Goal: Task Accomplishment & Management: Use online tool/utility

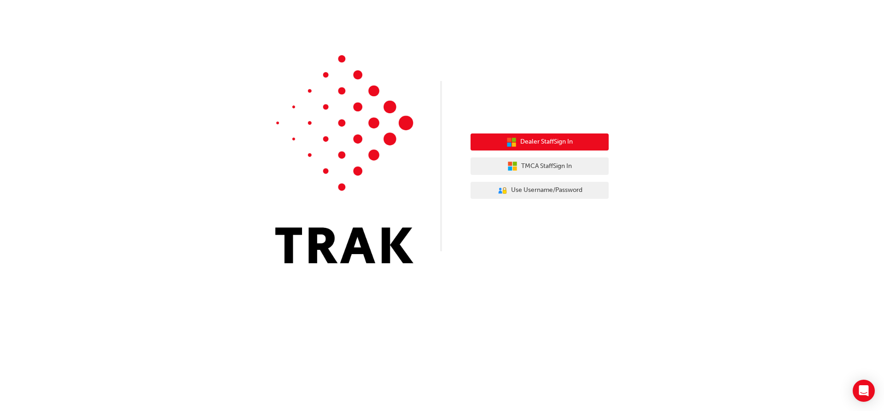
click at [555, 144] on span "Dealer Staff Sign In" at bounding box center [546, 142] width 53 height 11
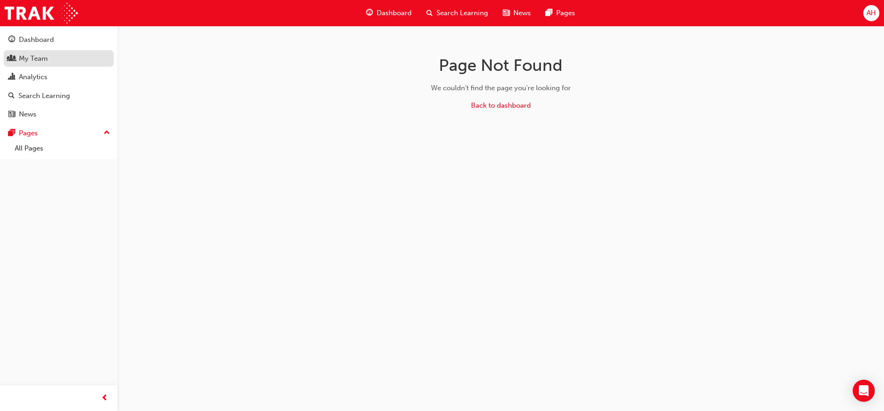
click at [46, 58] on div "My Team" at bounding box center [33, 58] width 29 height 11
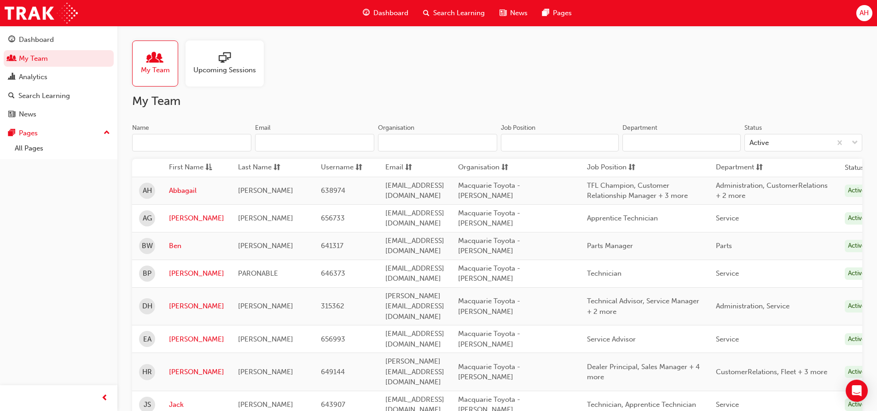
click at [194, 145] on input "Name" at bounding box center [191, 143] width 119 height 18
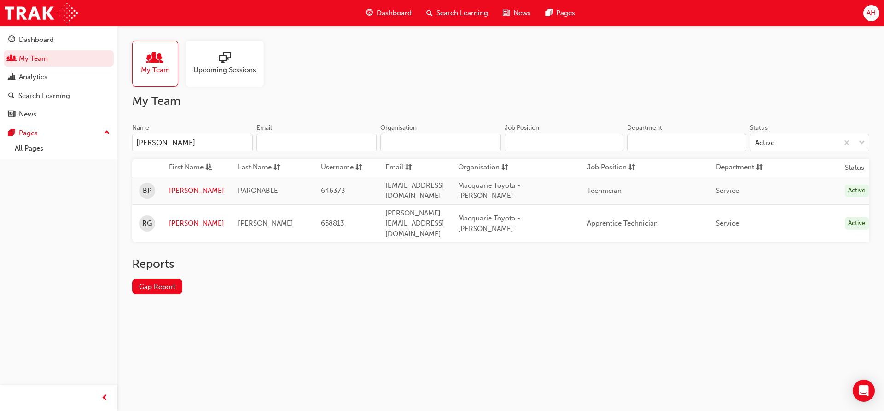
type input "[PERSON_NAME]"
click at [180, 218] on link "Ryan" at bounding box center [196, 223] width 55 height 11
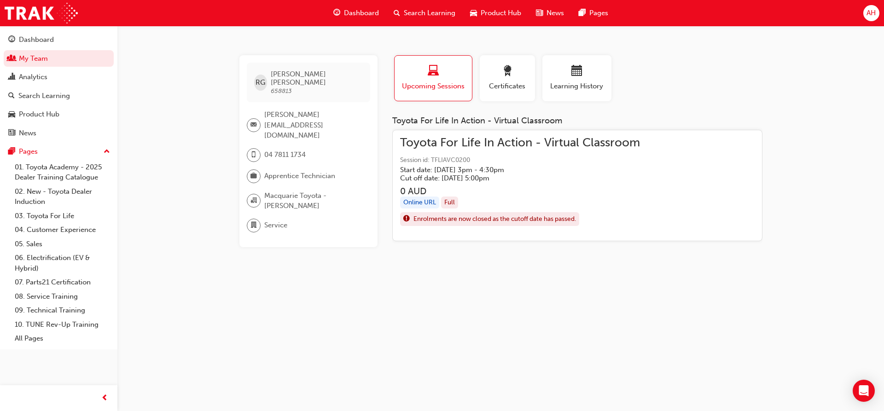
click at [533, 187] on h3 "0 AUD" at bounding box center [520, 191] width 240 height 11
click at [485, 184] on div "Toyota For Life In Action - Virtual Classroom Session id: TFLIAVC0200 Start dat…" at bounding box center [520, 186] width 240 height 96
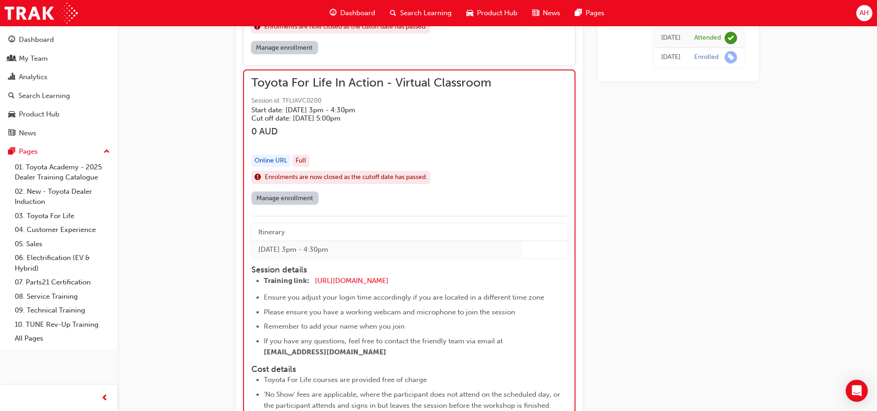
scroll to position [1145, 0]
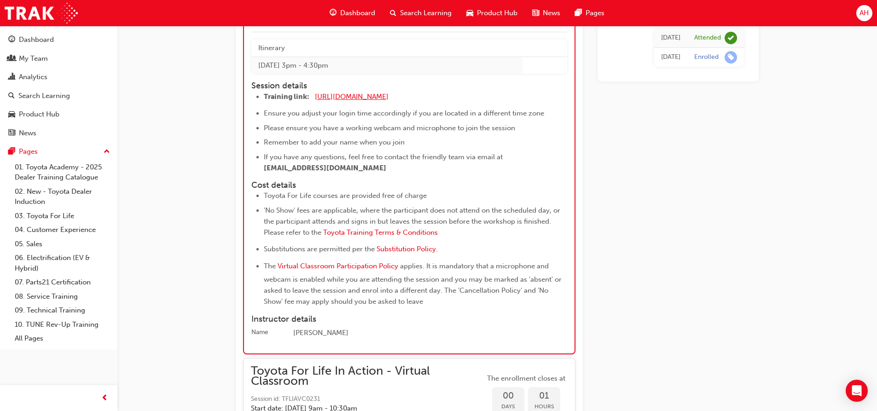
click at [380, 98] on span "https://zoom.us/j/5450758959" at bounding box center [352, 97] width 74 height 8
